Goal: Task Accomplishment & Management: Complete application form

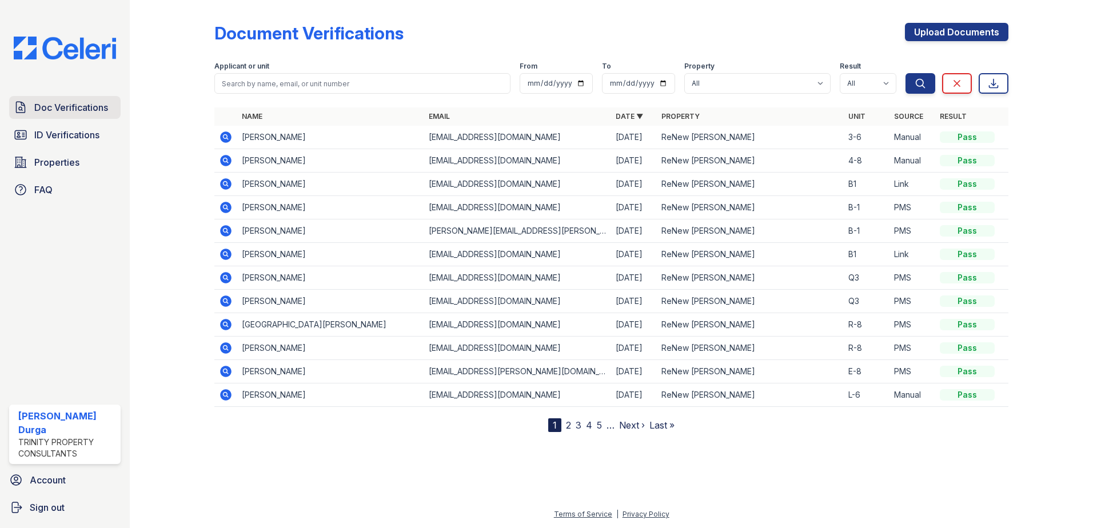
click at [54, 106] on span "Doc Verifications" at bounding box center [71, 108] width 74 height 14
click at [952, 39] on link "Upload Documents" at bounding box center [956, 32] width 103 height 18
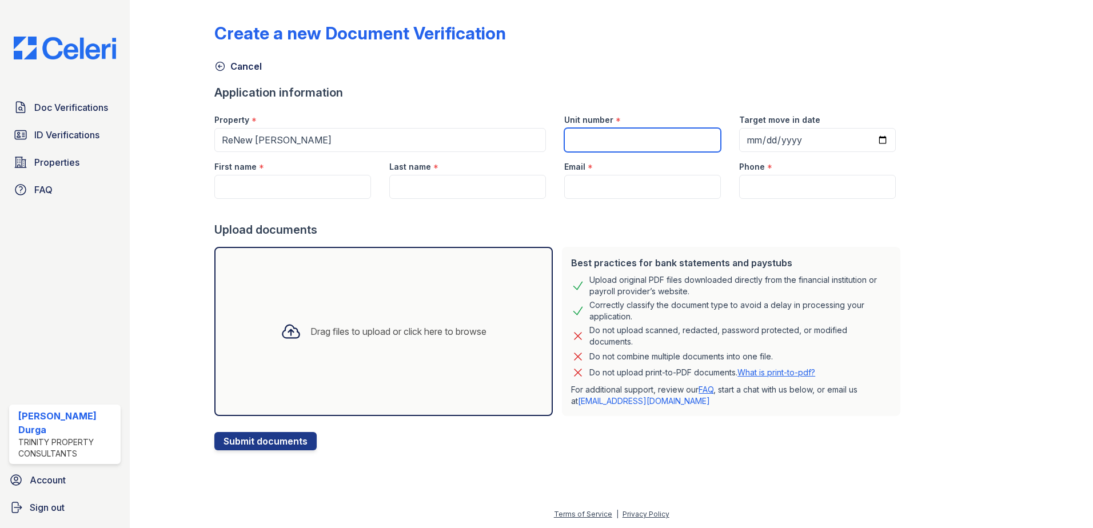
click at [645, 137] on input "Unit number" at bounding box center [642, 140] width 157 height 24
type input "N-6"
click at [256, 189] on input "First name" at bounding box center [292, 187] width 157 height 24
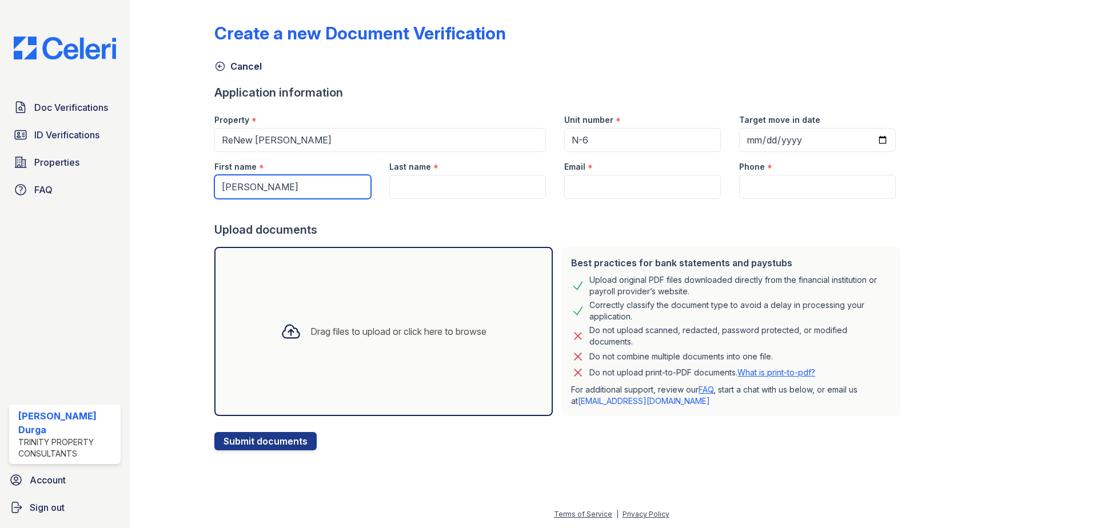
type input "shabaz"
click at [429, 186] on input "Last name" at bounding box center [467, 187] width 157 height 24
type input "khan"
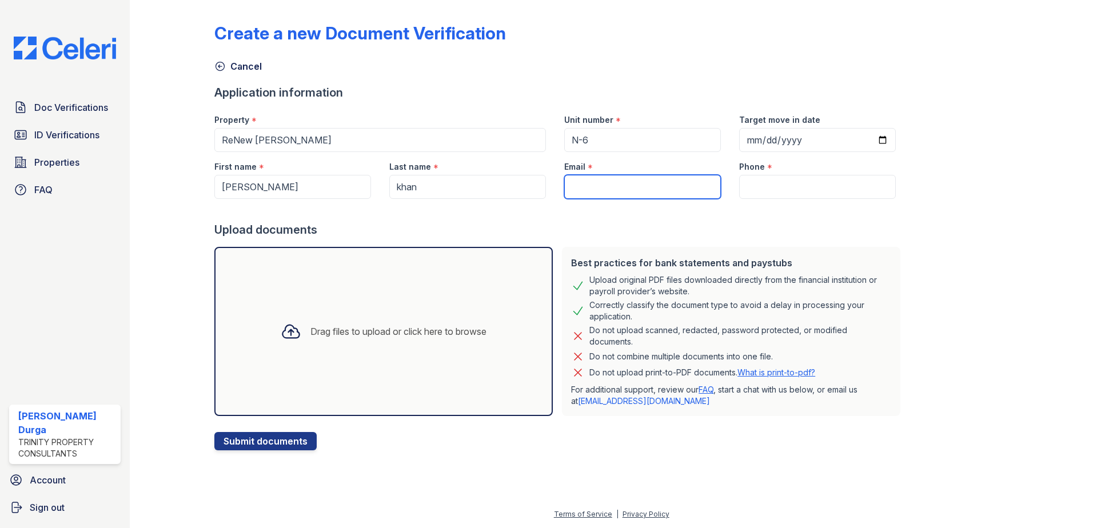
click at [621, 183] on input "Email" at bounding box center [642, 187] width 157 height 24
click at [660, 188] on input "Email" at bounding box center [642, 187] width 157 height 24
paste input "[EMAIL_ADDRESS][DOMAIN_NAME]"
type input "[EMAIL_ADDRESS][DOMAIN_NAME]"
click at [768, 177] on input "Phone" at bounding box center [817, 187] width 157 height 24
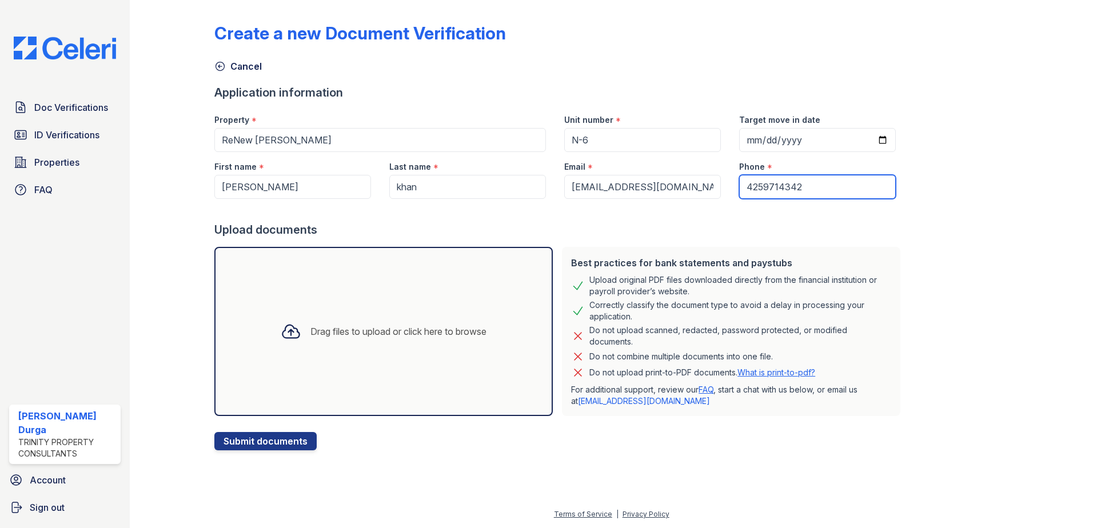
type input "4259714342"
click at [324, 325] on div "Drag files to upload or click here to browse" at bounding box center [398, 332] width 176 height 14
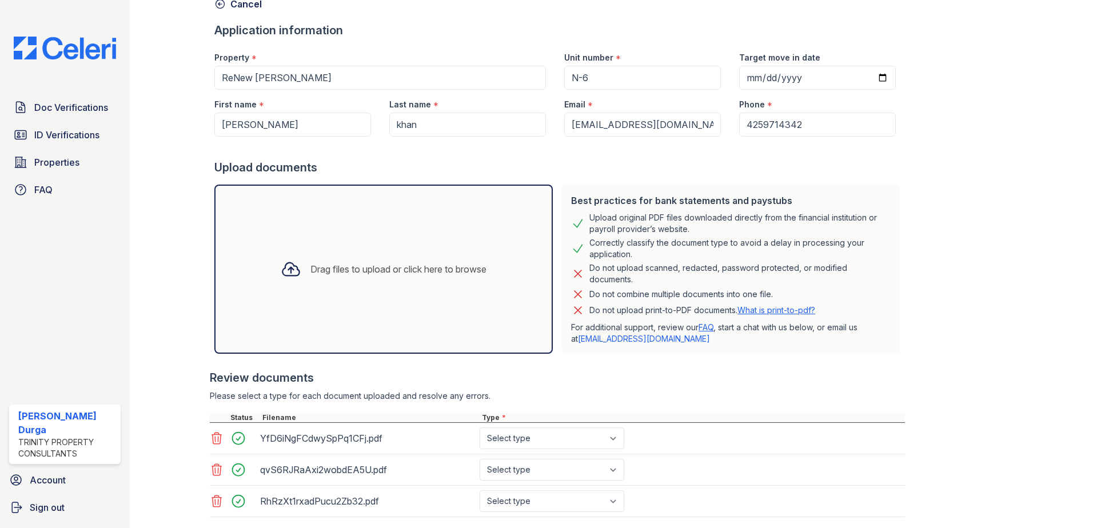
scroll to position [131, 0]
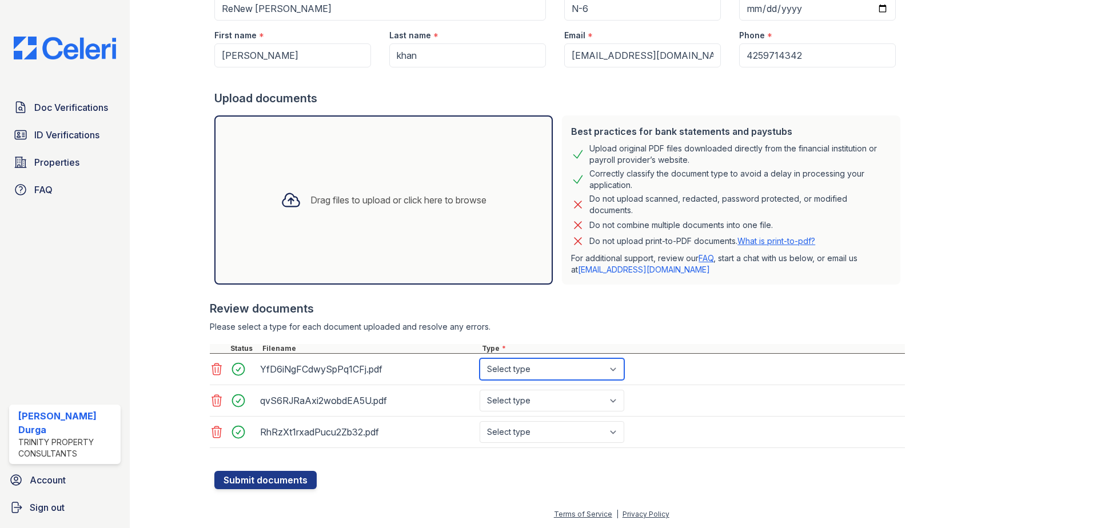
click at [591, 368] on select "Select type Paystub Bank Statement Offer Letter Tax Documents Benefit Award Let…" at bounding box center [552, 369] width 145 height 22
select select "bank_statement"
click at [480, 358] on select "Select type Paystub Bank Statement Offer Letter Tax Documents Benefit Award Let…" at bounding box center [552, 369] width 145 height 22
click at [554, 400] on select "Select type Paystub Bank Statement Offer Letter Tax Documents Benefit Award Let…" at bounding box center [552, 401] width 145 height 22
select select "bank_statement"
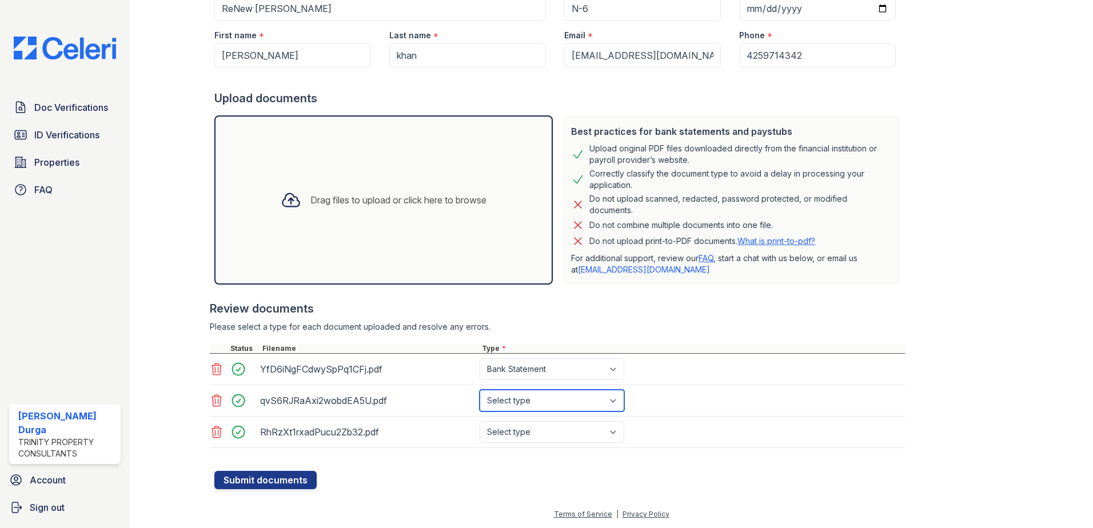
click at [480, 390] on select "Select type Paystub Bank Statement Offer Letter Tax Documents Benefit Award Let…" at bounding box center [552, 401] width 145 height 22
click at [538, 430] on select "Select type Paystub Bank Statement Offer Letter Tax Documents Benefit Award Let…" at bounding box center [552, 432] width 145 height 22
select select "bank_statement"
click at [480, 421] on select "Select type Paystub Bank Statement Offer Letter Tax Documents Benefit Award Let…" at bounding box center [552, 432] width 145 height 22
click at [273, 484] on button "Submit documents" at bounding box center [265, 480] width 102 height 18
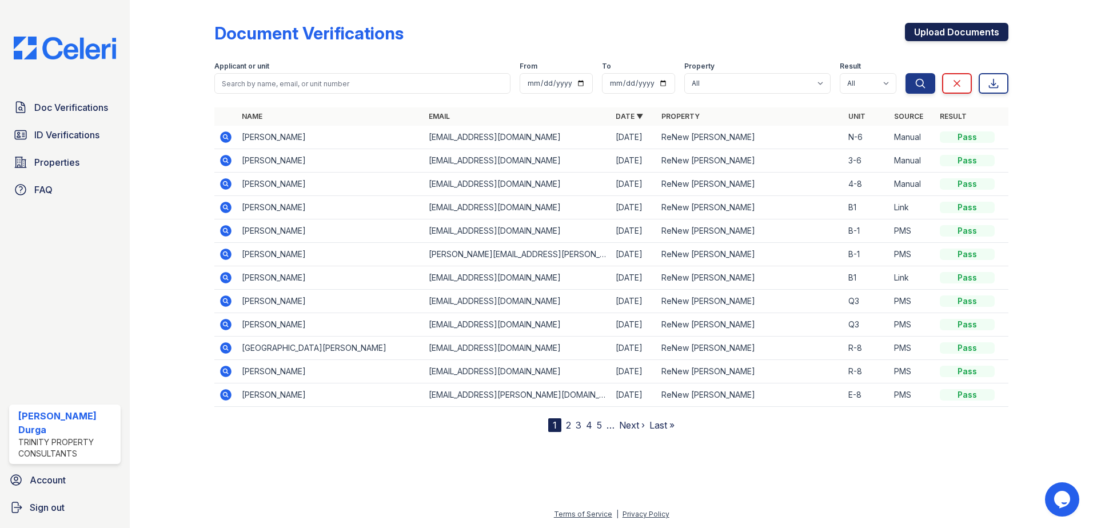
click at [975, 30] on link "Upload Documents" at bounding box center [956, 32] width 103 height 18
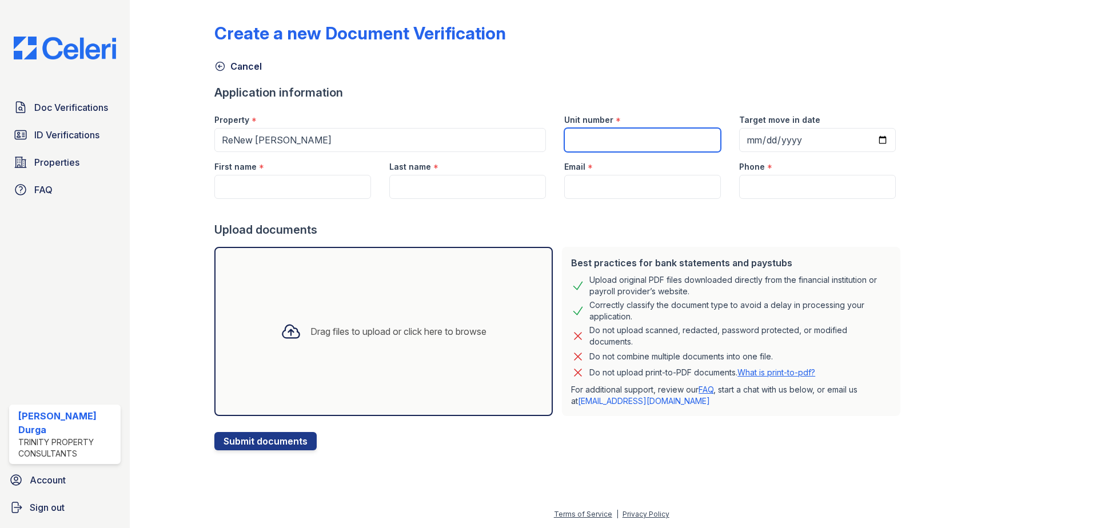
click at [633, 138] on input "Unit number" at bounding box center [642, 140] width 157 height 24
type input "4-8"
click at [297, 192] on input "First name" at bounding box center [292, 187] width 157 height 24
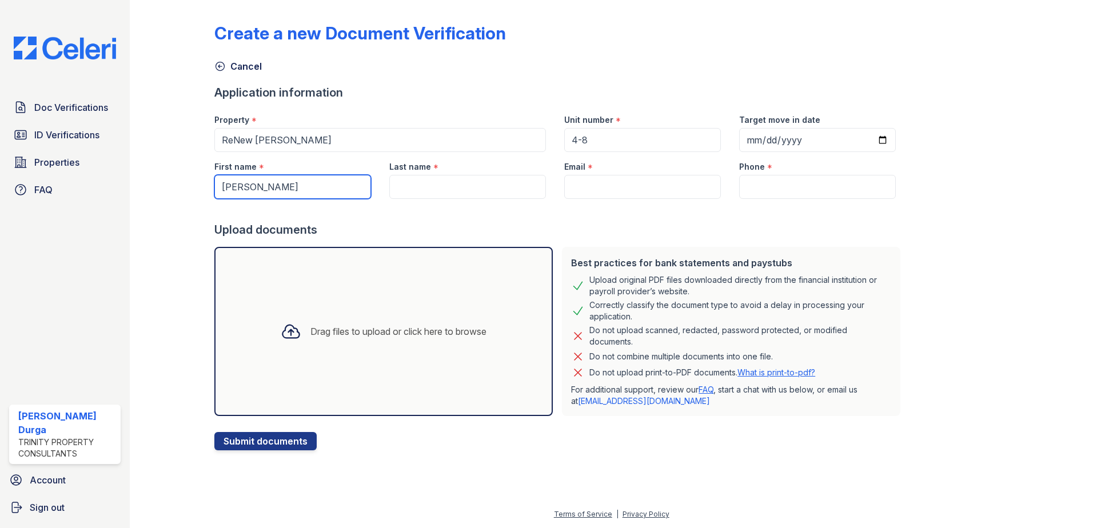
type input "nestor"
click at [433, 185] on input "Last name" at bounding box center [467, 187] width 157 height 24
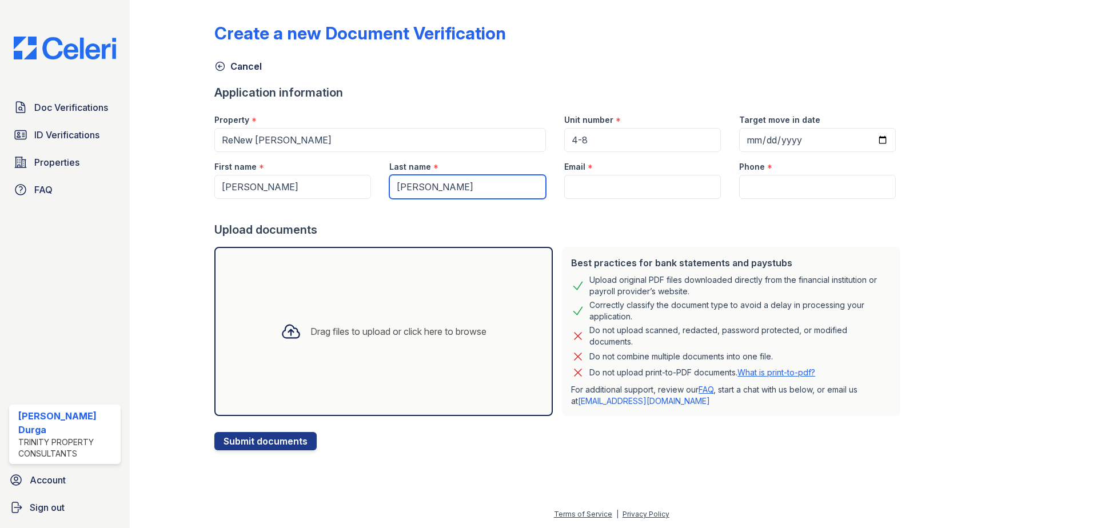
type input "vasquez"
click at [602, 193] on input "Email" at bounding box center [642, 187] width 157 height 24
paste input "[EMAIL_ADDRESS][DOMAIN_NAME]"
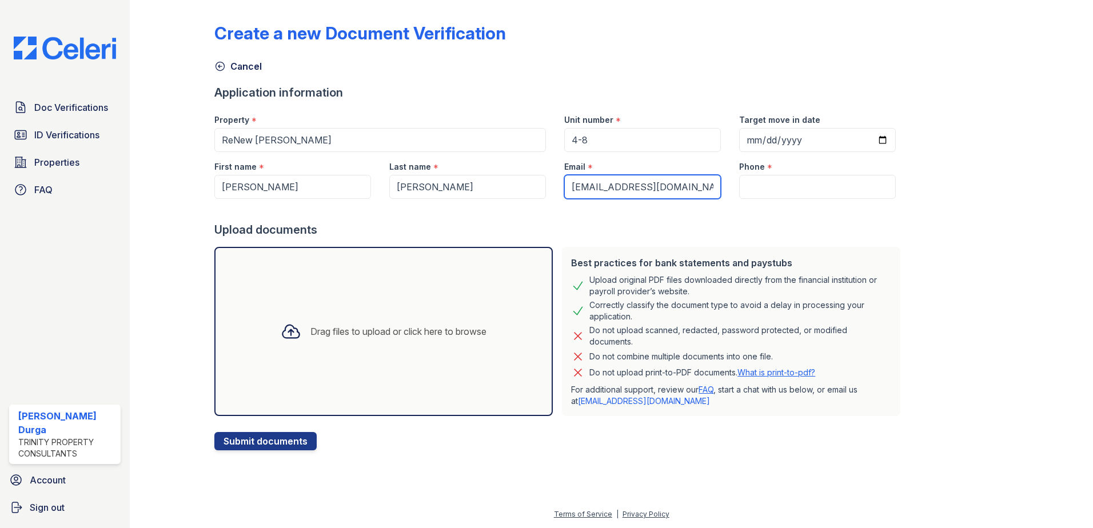
scroll to position [0, 1]
type input "[EMAIL_ADDRESS][DOMAIN_NAME]"
click at [756, 186] on input "Phone" at bounding box center [817, 187] width 157 height 24
paste input "(206) 566-4344"
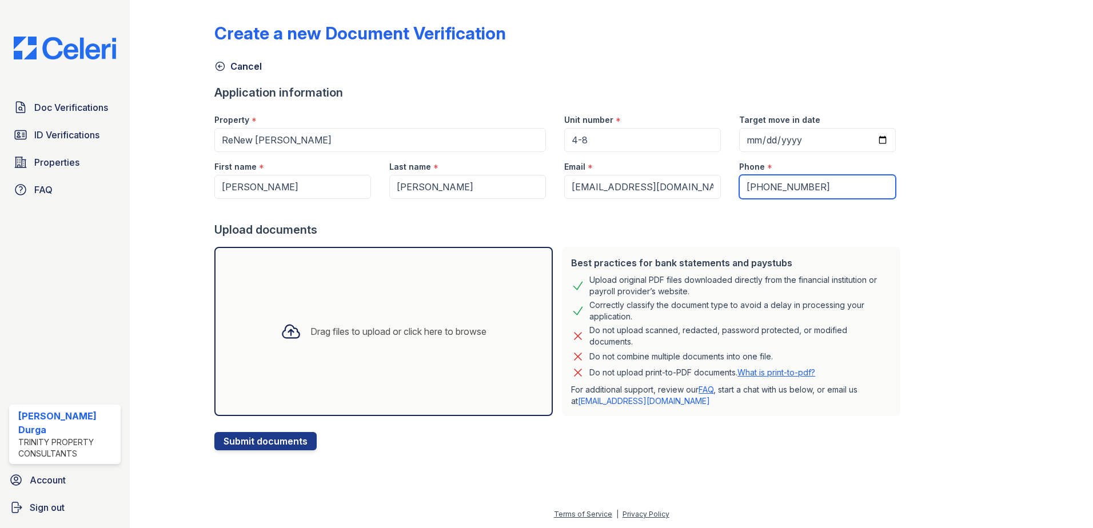
type input "(206) 566-4344"
click at [317, 344] on div "Drag files to upload or click here to browse" at bounding box center [384, 331] width 224 height 39
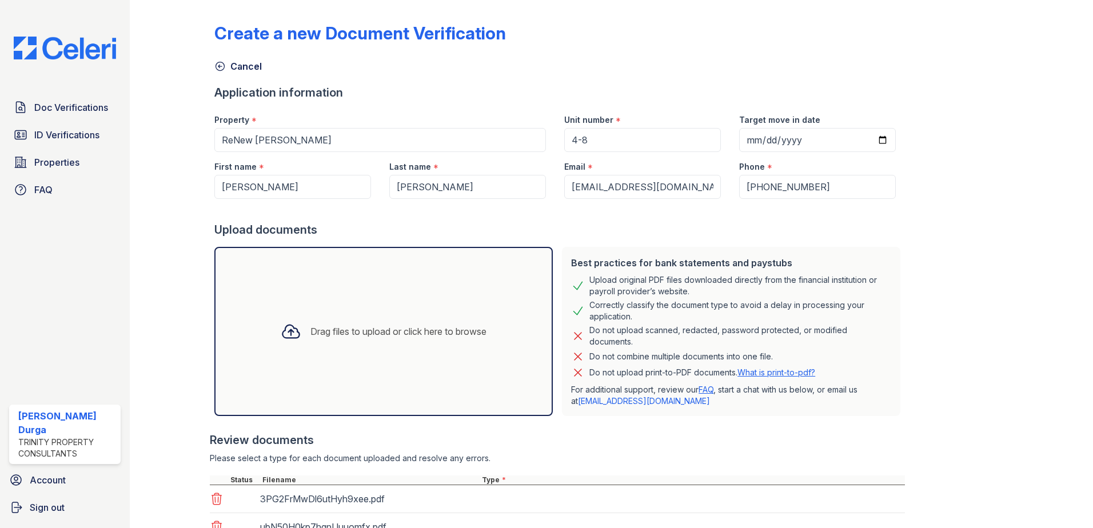
scroll to position [149, 0]
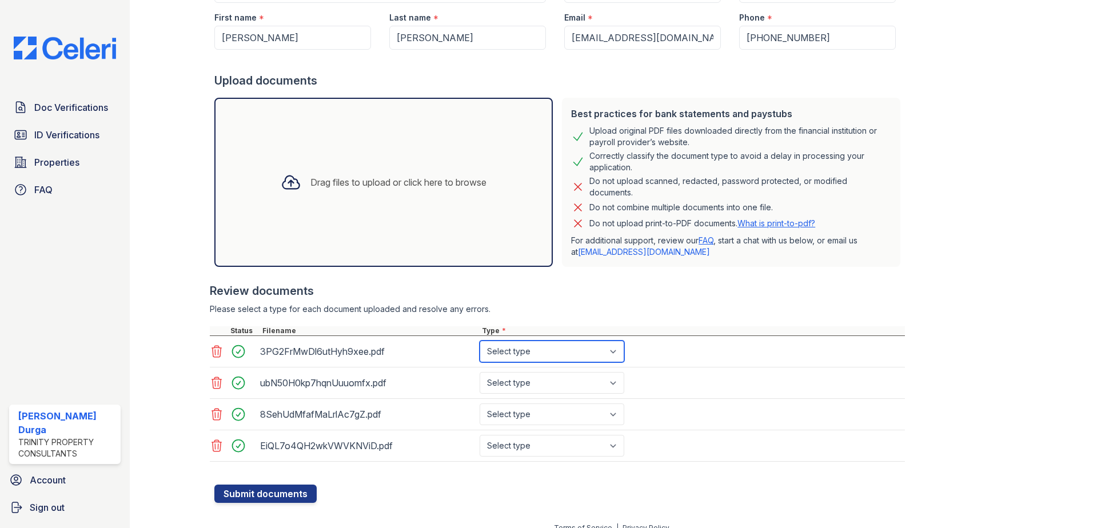
click at [506, 357] on select "Select type Paystub Bank Statement Offer Letter Tax Documents Benefit Award Let…" at bounding box center [552, 352] width 145 height 22
select select "paystub"
click at [480, 341] on select "Select type Paystub Bank Statement Offer Letter Tax Documents Benefit Award Let…" at bounding box center [552, 352] width 145 height 22
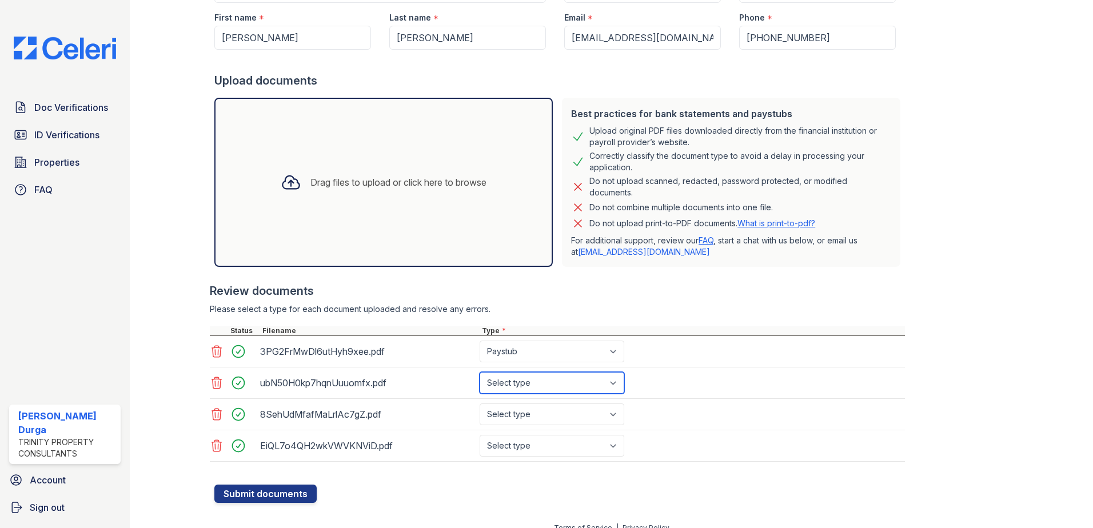
drag, startPoint x: 505, startPoint y: 378, endPoint x: 505, endPoint y: 387, distance: 8.6
click at [505, 378] on select "Select type Paystub Bank Statement Offer Letter Tax Documents Benefit Award Let…" at bounding box center [552, 383] width 145 height 22
select select "paystub"
click at [480, 372] on select "Select type Paystub Bank Statement Offer Letter Tax Documents Benefit Award Let…" at bounding box center [552, 383] width 145 height 22
click at [506, 416] on select "Select type Paystub Bank Statement Offer Letter Tax Documents Benefit Award Let…" at bounding box center [552, 415] width 145 height 22
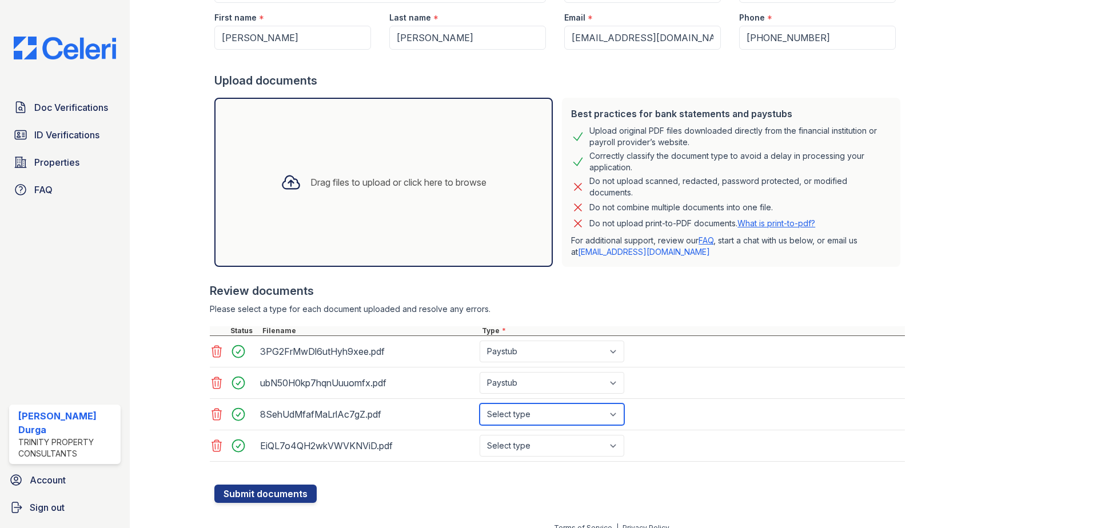
select select "paystub"
click at [480, 404] on select "Select type Paystub Bank Statement Offer Letter Tax Documents Benefit Award Let…" at bounding box center [552, 415] width 145 height 22
click at [534, 437] on select "Select type Paystub Bank Statement Offer Letter Tax Documents Benefit Award Let…" at bounding box center [552, 446] width 145 height 22
select select "paystub"
click at [480, 435] on select "Select type Paystub Bank Statement Offer Letter Tax Documents Benefit Award Let…" at bounding box center [552, 446] width 145 height 22
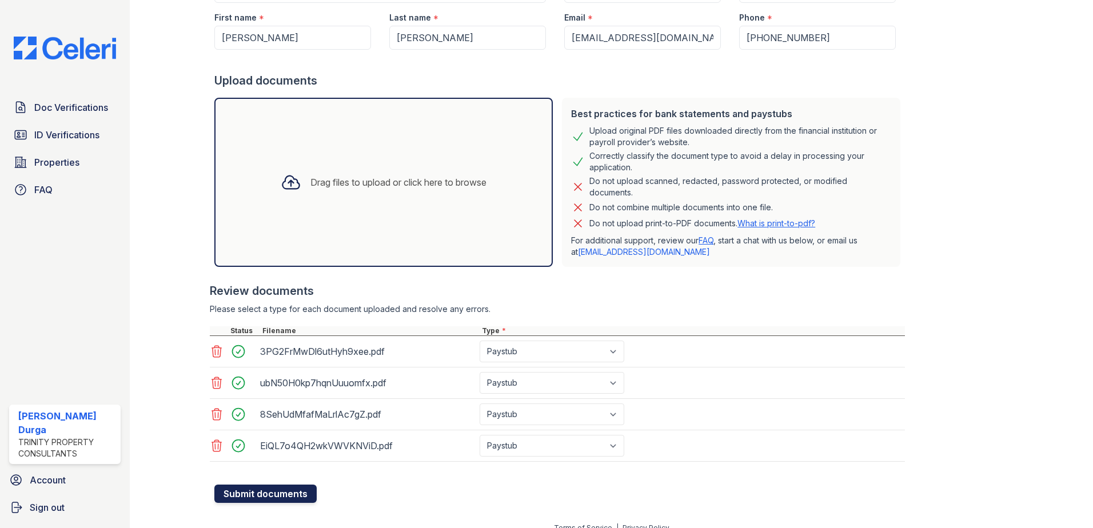
click at [299, 489] on button "Submit documents" at bounding box center [265, 494] width 102 height 18
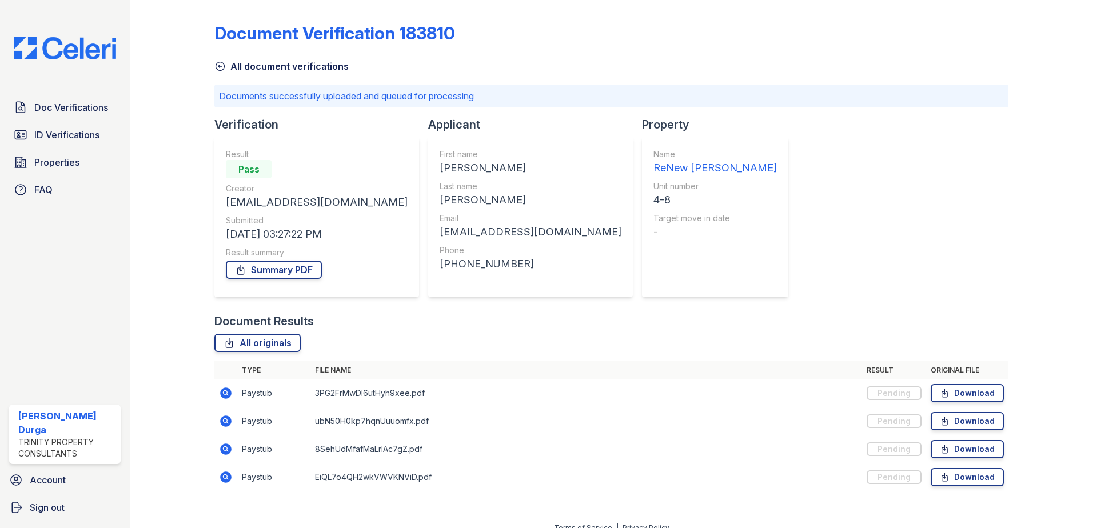
click at [227, 390] on icon at bounding box center [225, 393] width 11 height 11
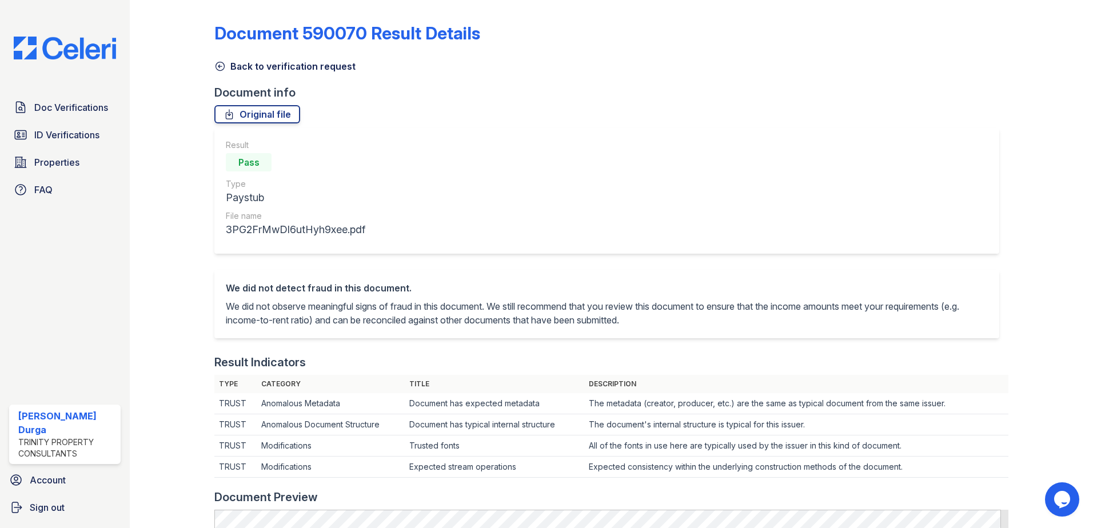
click at [219, 66] on icon at bounding box center [219, 66] width 11 height 11
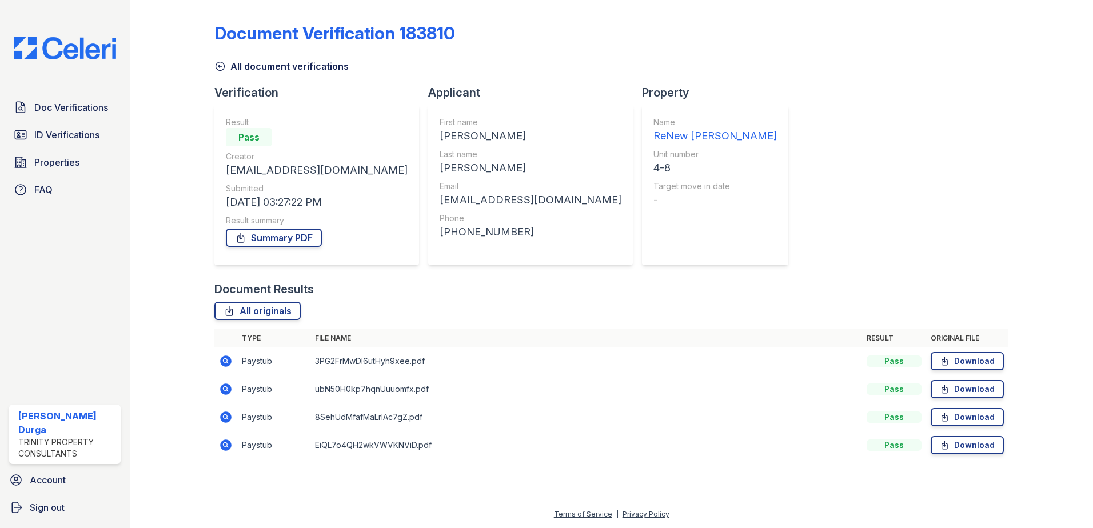
click at [227, 386] on icon at bounding box center [225, 389] width 11 height 11
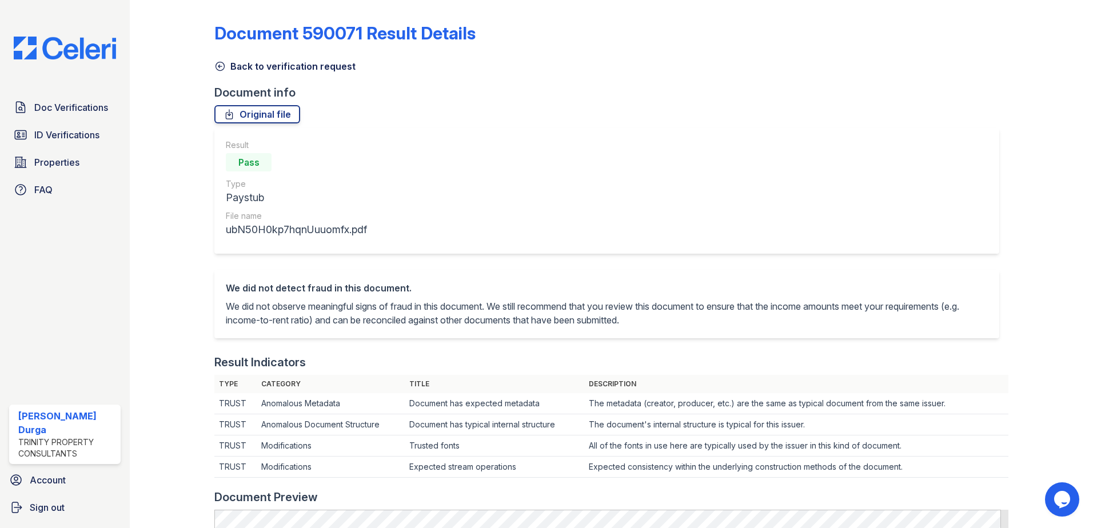
click at [216, 66] on icon at bounding box center [220, 66] width 9 height 9
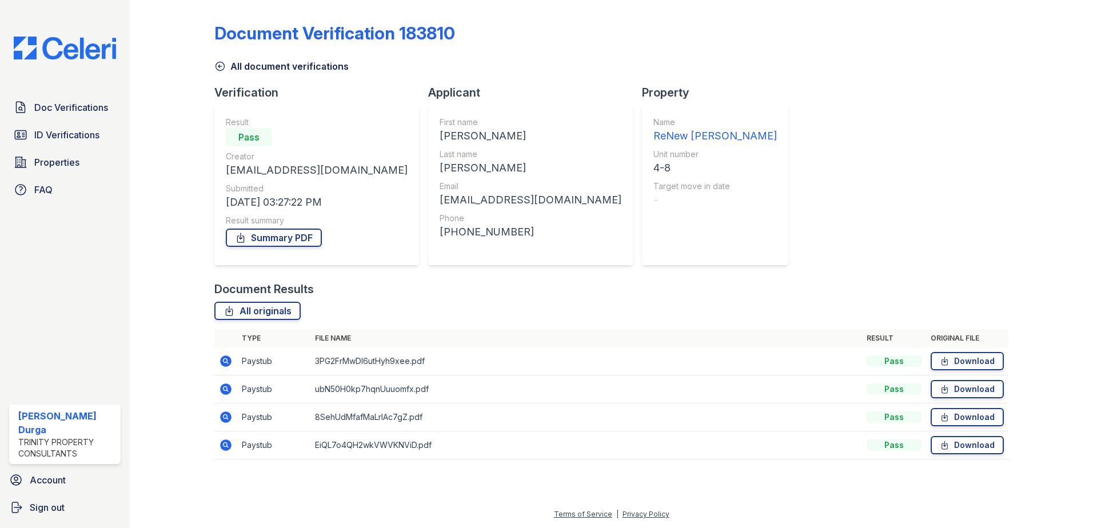
click at [226, 364] on icon at bounding box center [225, 361] width 11 height 11
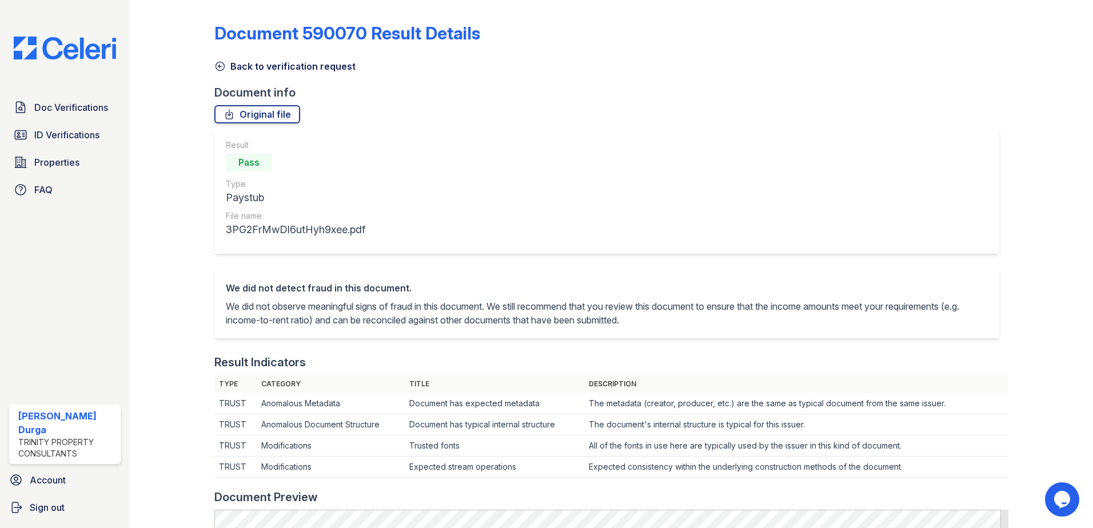
scroll to position [286, 0]
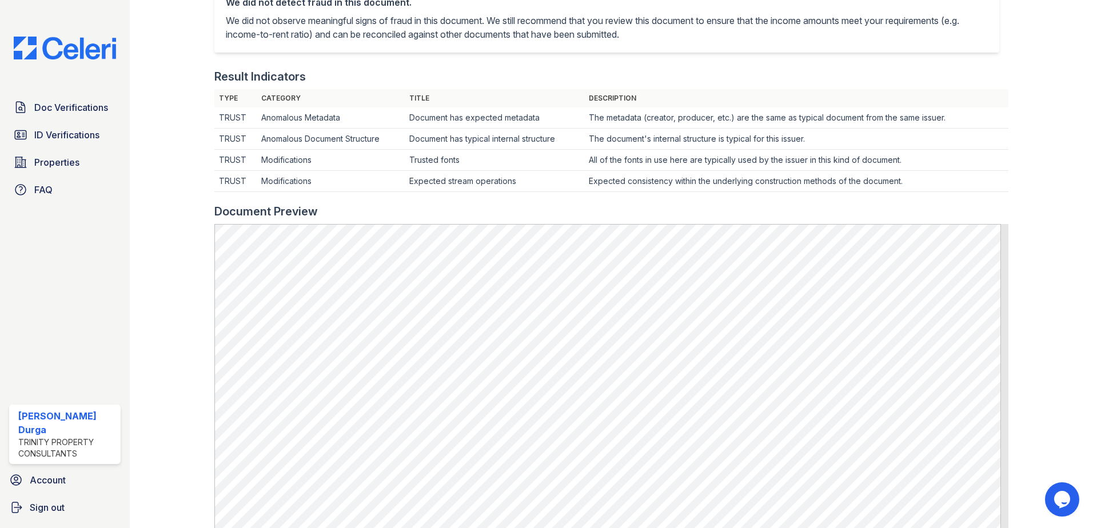
click at [51, 35] on div "Doc Verifications ID Verifications Properties FAQ [PERSON_NAME] Durga Trinity P…" at bounding box center [65, 264] width 130 height 528
click at [34, 45] on img at bounding box center [65, 48] width 121 height 23
